Goal: Complete application form

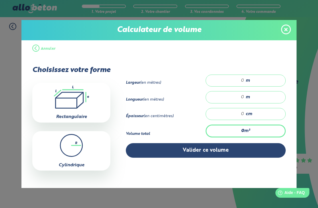
click at [245, 83] on input "number" at bounding box center [228, 81] width 33 height 6
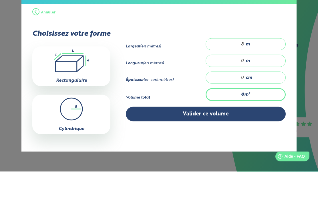
type input "8"
click at [244, 94] on input "number" at bounding box center [228, 97] width 33 height 6
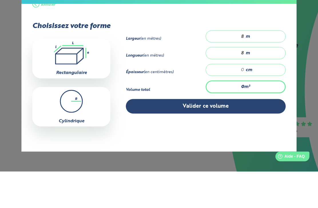
scroll to position [8, 0]
type input "8"
click at [235, 104] on input "number" at bounding box center [228, 107] width 33 height 6
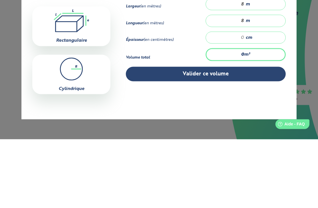
type input "0"
type input "0.2"
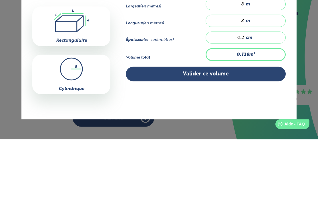
type input "0.16"
type input "0.25"
click at [226, 136] on button "Valider ce volume" at bounding box center [206, 143] width 160 height 15
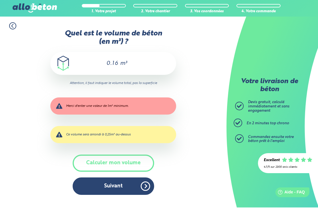
scroll to position [0, 0]
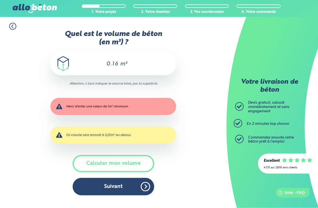
click at [125, 191] on button "Suivant" at bounding box center [114, 186] width 82 height 17
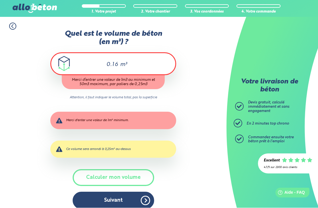
click at [145, 63] on div "0.16 m³" at bounding box center [113, 64] width 126 height 23
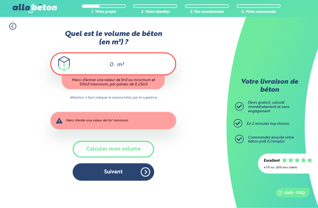
type input "0"
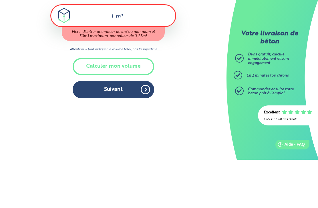
type input "1"
click at [118, 95] on div "Accueil Livraison Béton Centrale béton à proximité Livraison béton [GEOGRAPHIC_…" at bounding box center [113, 112] width 227 height 191
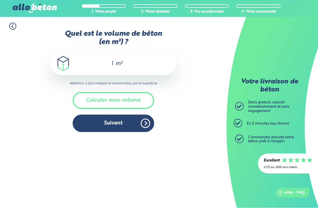
click at [123, 128] on button "Suivant" at bounding box center [114, 123] width 82 height 17
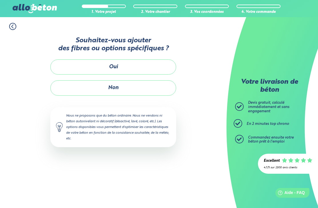
scroll to position [19, 0]
click at [125, 80] on button "Non" at bounding box center [113, 87] width 126 height 15
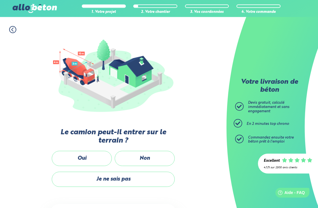
scroll to position [75, 0]
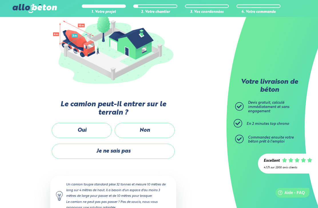
click at [88, 134] on label "Oui" at bounding box center [82, 130] width 60 height 15
click at [0, 0] on input "Oui" at bounding box center [0, 0] width 0 height 0
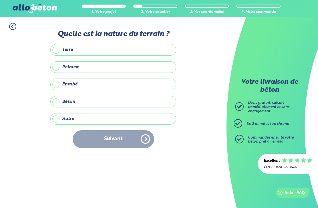
click at [101, 49] on label "Terre" at bounding box center [113, 49] width 126 height 11
click at [0, 0] on input "Terre" at bounding box center [0, 0] width 0 height 0
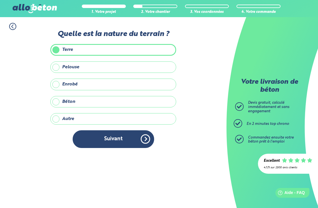
click at [123, 141] on button "Suivant" at bounding box center [114, 139] width 82 height 17
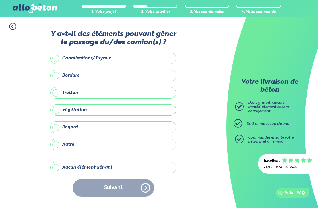
click at [120, 188] on div "Suivant" at bounding box center [113, 188] width 126 height 17
click at [121, 192] on div "Suivant" at bounding box center [113, 188] width 126 height 17
click at [60, 168] on label "Aucun élément gênant" at bounding box center [113, 167] width 126 height 11
click at [0, 0] on input "Aucun élément gênant" at bounding box center [0, 0] width 0 height 0
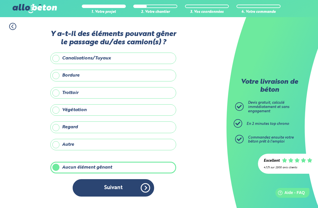
click at [120, 188] on button "Suivant" at bounding box center [114, 188] width 82 height 17
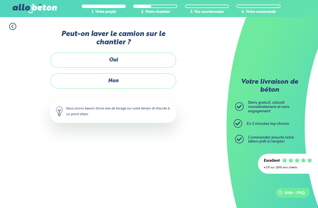
click at [120, 61] on label "Oui" at bounding box center [113, 60] width 126 height 15
click at [0, 0] on input "Oui" at bounding box center [0, 0] width 0 height 0
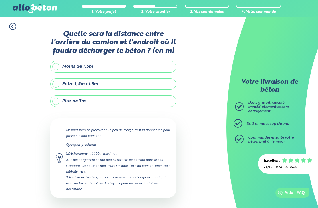
click at [60, 103] on label "Plus de 3m" at bounding box center [113, 101] width 126 height 11
click at [0, 0] on input "Plus de 3m" at bounding box center [0, 0] width 0 height 0
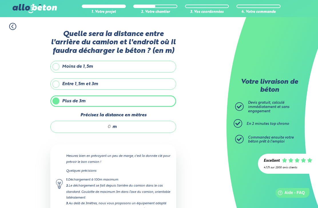
click at [103, 128] on input "Précisez la distance en mètres" at bounding box center [83, 127] width 55 height 6
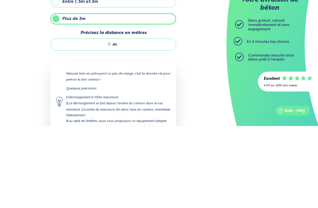
type input "1"
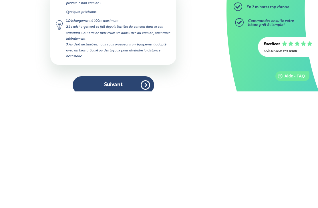
scroll to position [52, 0]
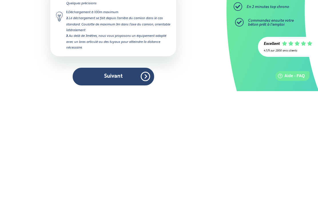
click at [117, 185] on button "Suivant" at bounding box center [114, 193] width 82 height 17
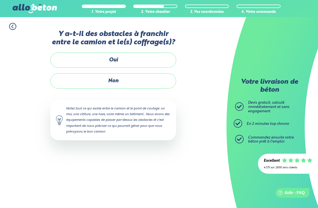
click at [120, 82] on label "Non" at bounding box center [113, 81] width 126 height 15
click at [0, 0] on input "Non" at bounding box center [0, 0] width 0 height 0
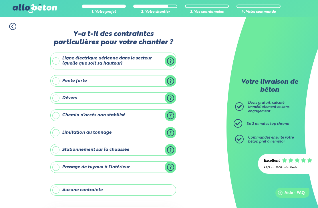
click at [55, 153] on label "Stationnement sur la chaussée" at bounding box center [113, 149] width 126 height 11
click at [0, 0] on input "Stationnement sur la chaussée" at bounding box center [0, 0] width 0 height 0
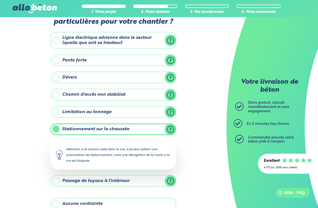
scroll to position [22, 0]
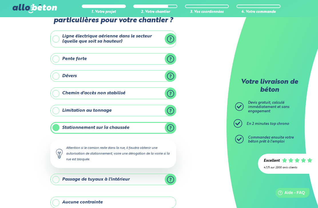
click at [61, 129] on label "Stationnement sur la chaussée" at bounding box center [113, 127] width 126 height 11
click at [0, 0] on input "Stationnement sur la chaussée" at bounding box center [0, 0] width 0 height 0
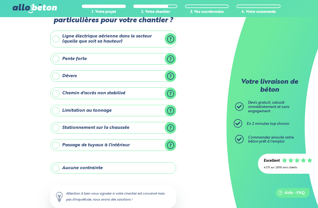
click at [58, 167] on label "Aucune contrainte" at bounding box center [113, 168] width 126 height 11
click at [0, 0] on input "Aucune contrainte" at bounding box center [0, 0] width 0 height 0
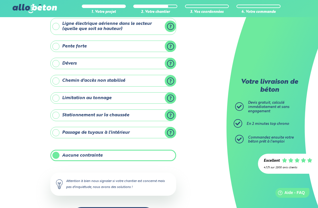
scroll to position [37, 0]
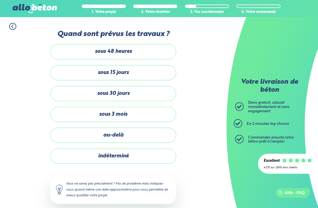
click at [84, 118] on label "sous 3 mois" at bounding box center [113, 114] width 126 height 15
click at [0, 0] on input "sous 3 mois" at bounding box center [0, 0] width 0 height 0
click at [98, 134] on label "au-delà" at bounding box center [113, 135] width 126 height 15
click at [0, 0] on input "au-delà" at bounding box center [0, 0] width 0 height 0
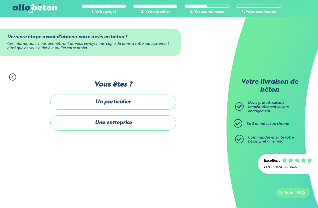
click at [126, 102] on label "Un particulier" at bounding box center [113, 102] width 126 height 15
click at [0, 0] on input "Un particulier" at bounding box center [0, 0] width 0 height 0
